Goal: Task Accomplishment & Management: Use online tool/utility

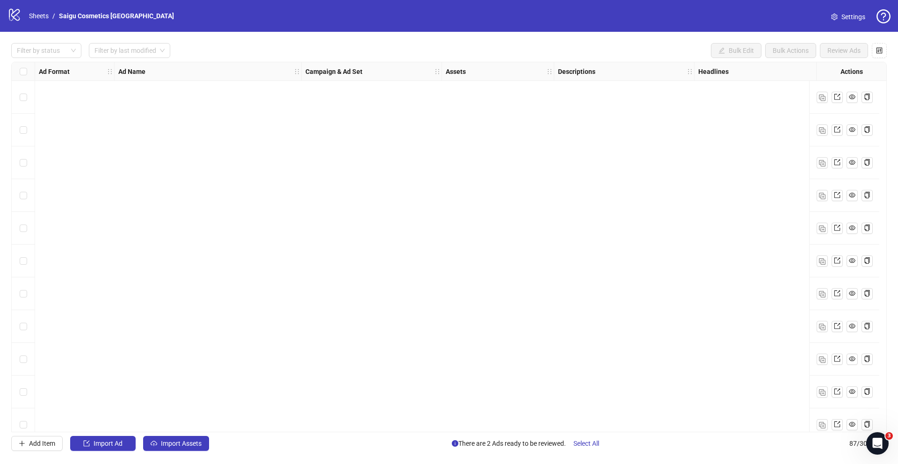
scroll to position [2502, 0]
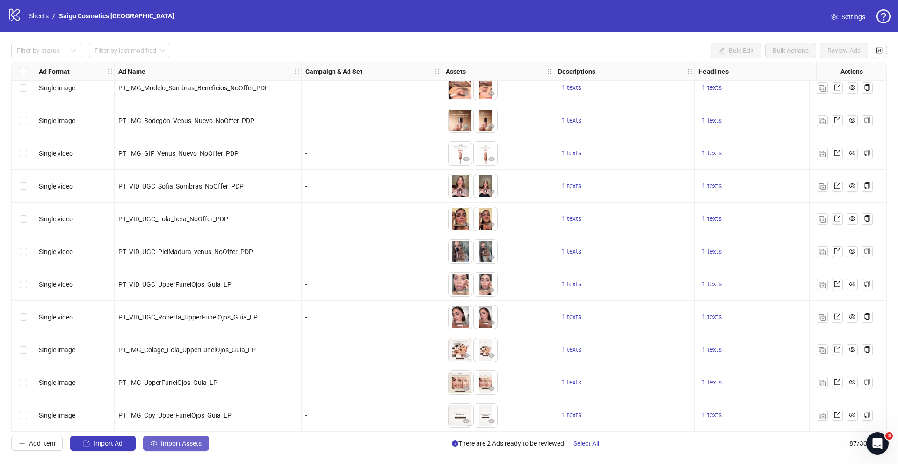
click at [191, 441] on span "Import Assets" at bounding box center [181, 443] width 41 height 7
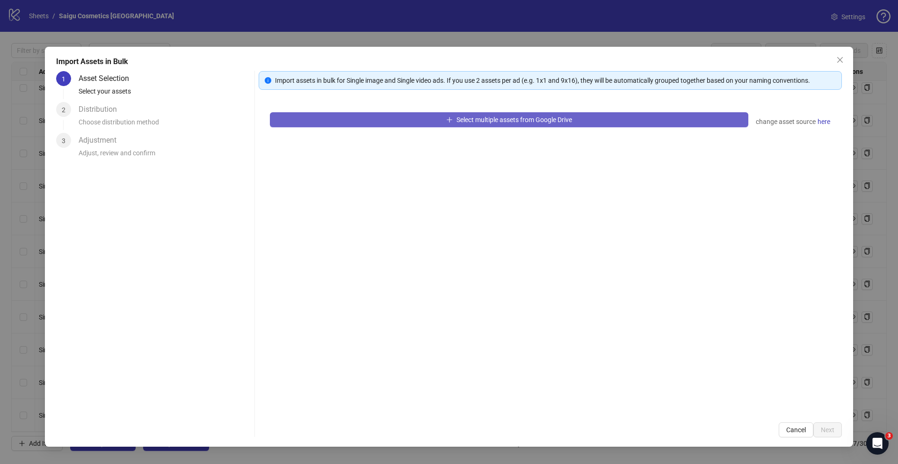
click at [390, 123] on button "Select multiple assets from Google Drive" at bounding box center [509, 119] width 479 height 15
click at [660, 119] on button "Select multiple assets from Google Drive" at bounding box center [509, 119] width 479 height 15
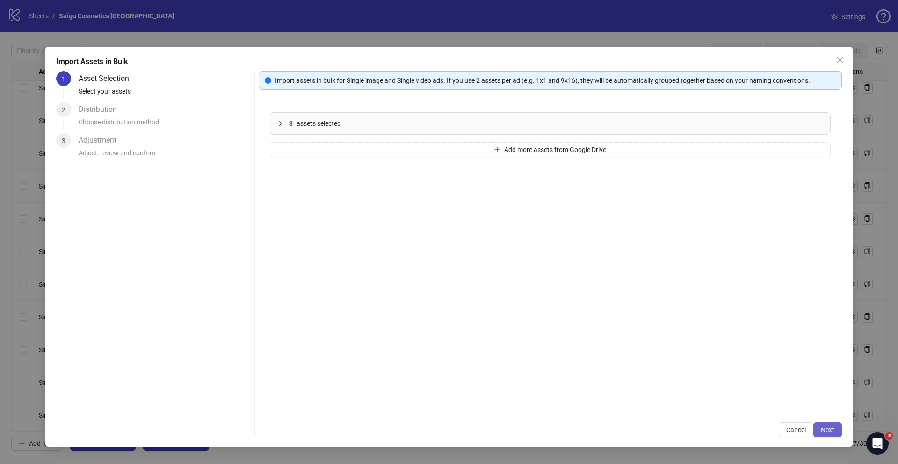
click at [824, 431] on span "Next" at bounding box center [828, 429] width 14 height 7
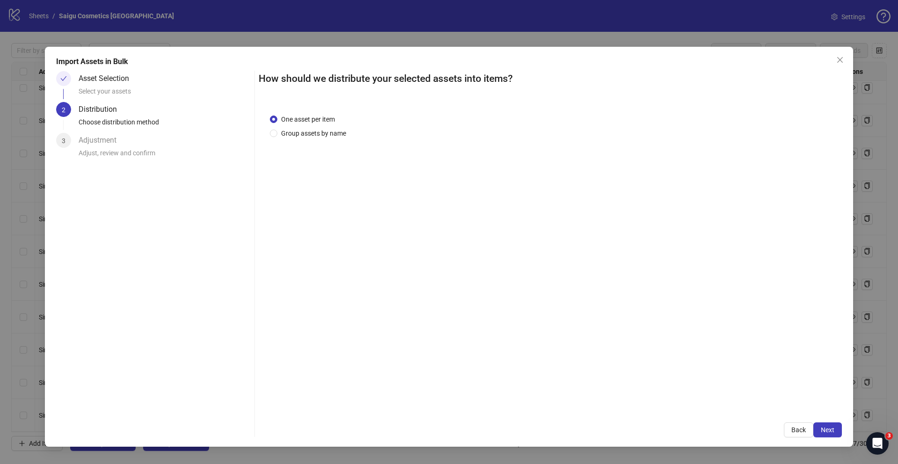
click at [824, 431] on span "Next" at bounding box center [828, 429] width 14 height 7
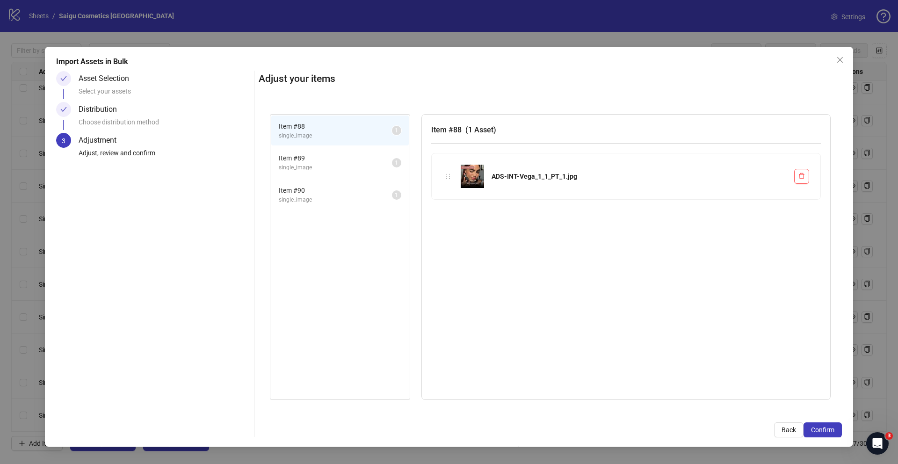
click at [824, 431] on span "Confirm" at bounding box center [822, 429] width 23 height 7
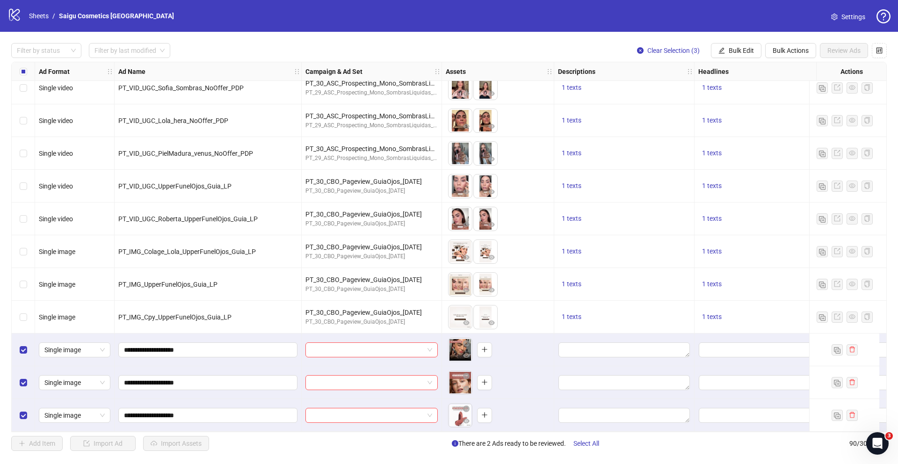
scroll to position [2600, 0]
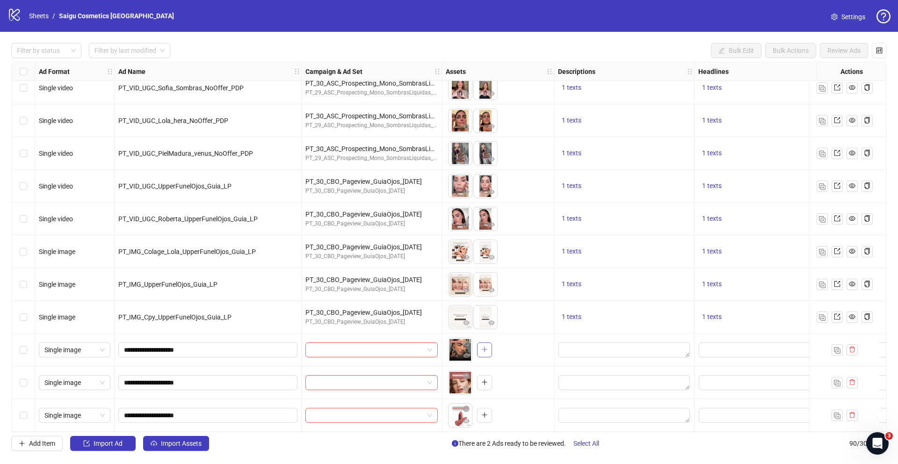
click at [483, 347] on icon "plus" at bounding box center [484, 349] width 7 height 7
click at [485, 382] on button "button" at bounding box center [484, 382] width 15 height 15
click at [485, 413] on icon "plus" at bounding box center [484, 415] width 7 height 7
click at [194, 442] on span "Import Assets" at bounding box center [181, 443] width 41 height 7
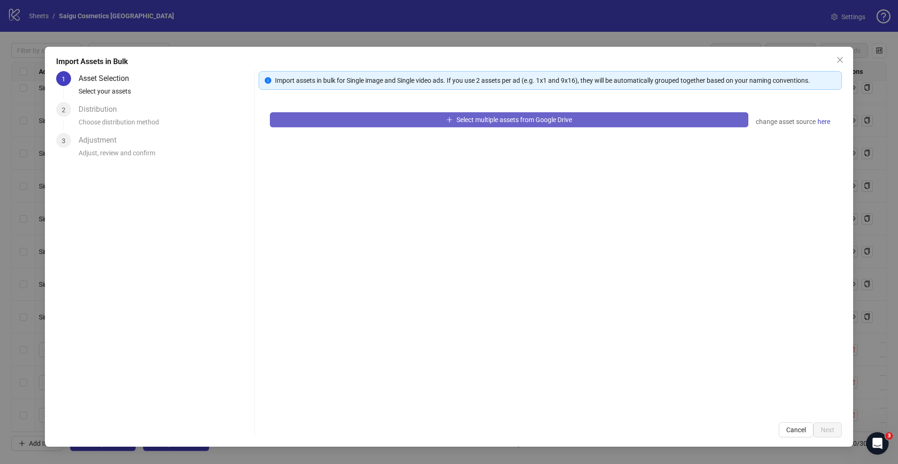
click at [333, 120] on button "Select multiple assets from Google Drive" at bounding box center [509, 119] width 479 height 15
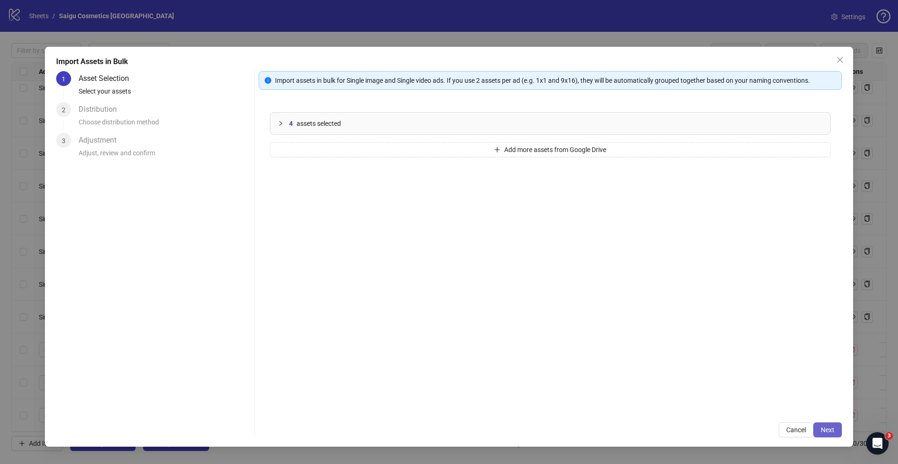
click at [833, 432] on span "Next" at bounding box center [828, 429] width 14 height 7
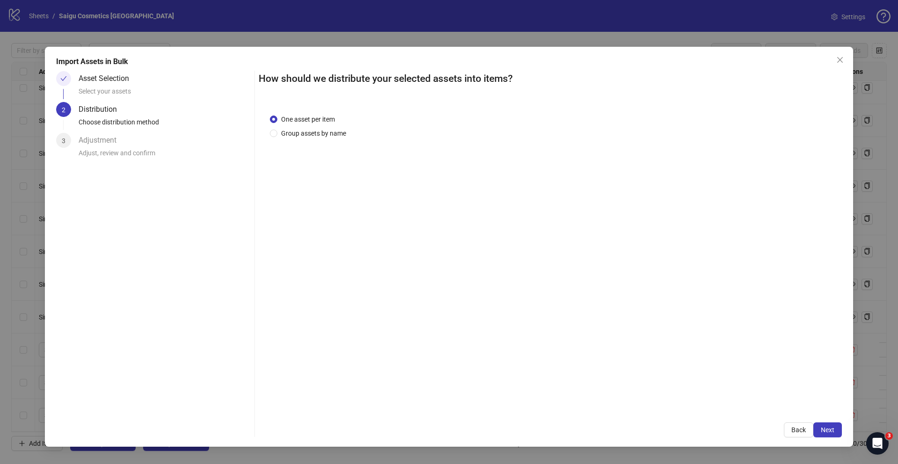
click at [833, 432] on span "Next" at bounding box center [828, 429] width 14 height 7
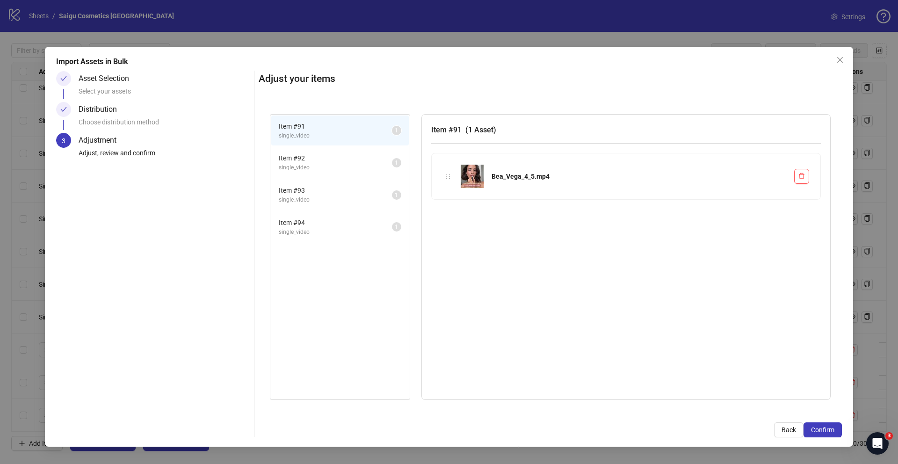
click at [833, 432] on span "Confirm" at bounding box center [822, 429] width 23 height 7
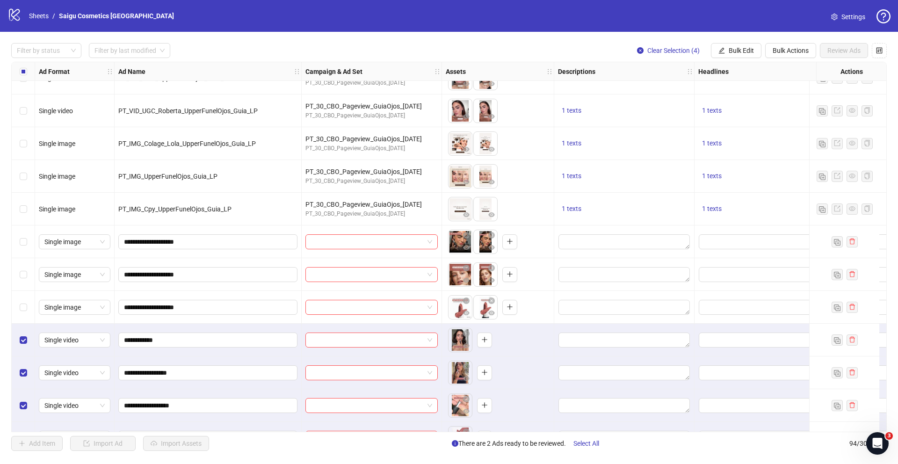
scroll to position [2731, 0]
